Goal: Use online tool/utility: Utilize a website feature to perform a specific function

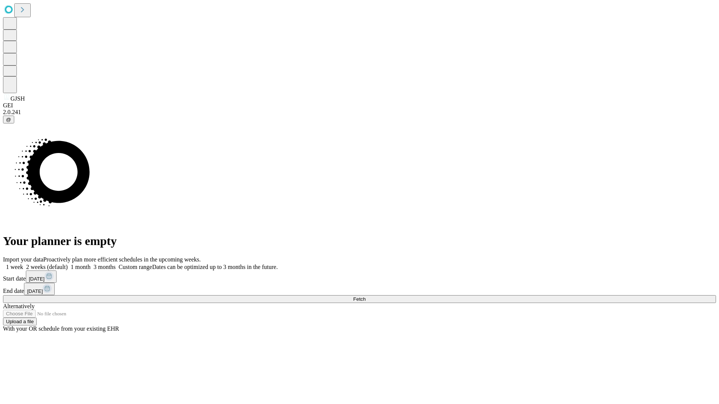
click at [365, 296] on span "Fetch" at bounding box center [359, 299] width 12 height 6
